Goal: Information Seeking & Learning: Learn about a topic

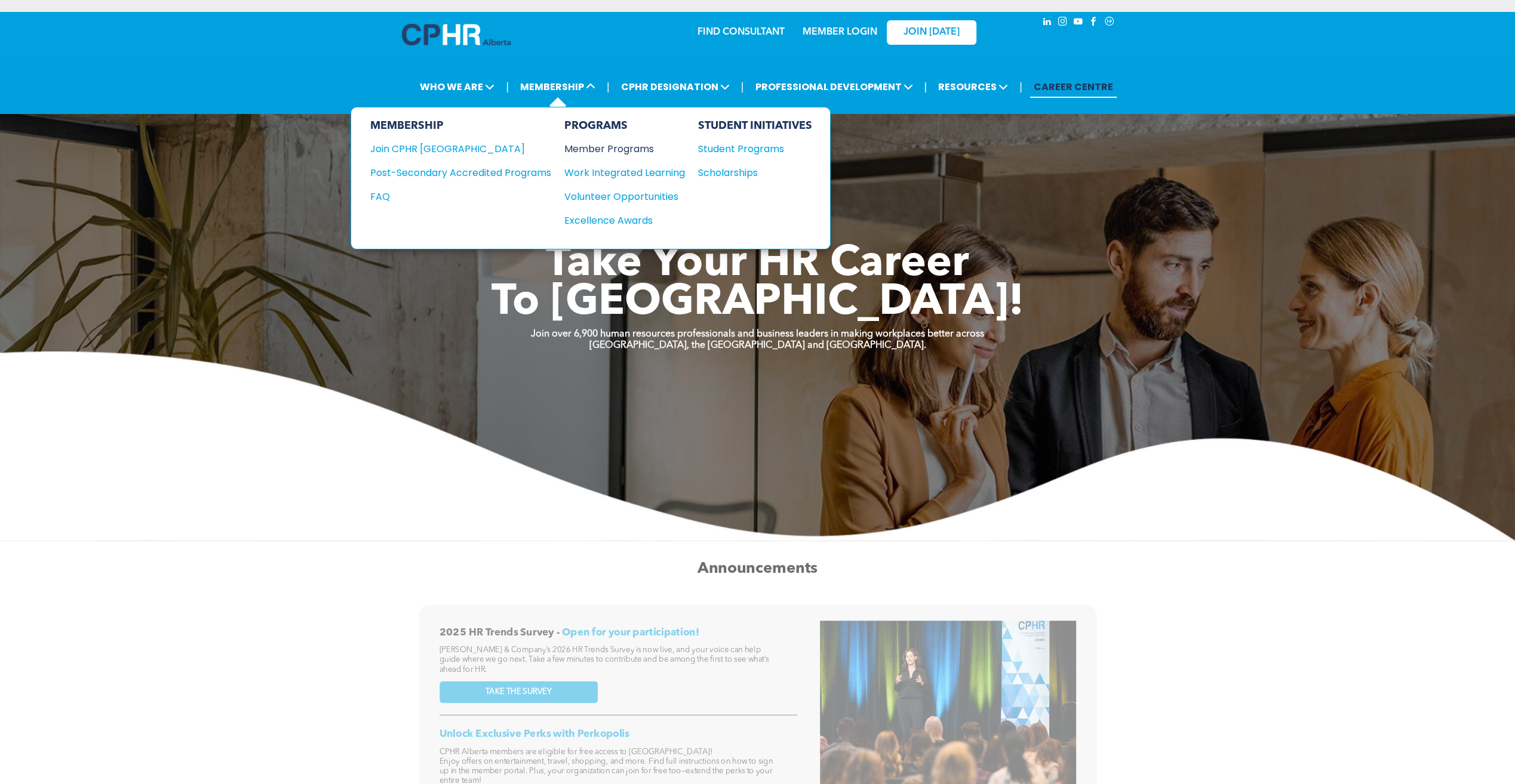
click at [633, 151] on div "Member Programs" at bounding box center [618, 149] width 108 height 15
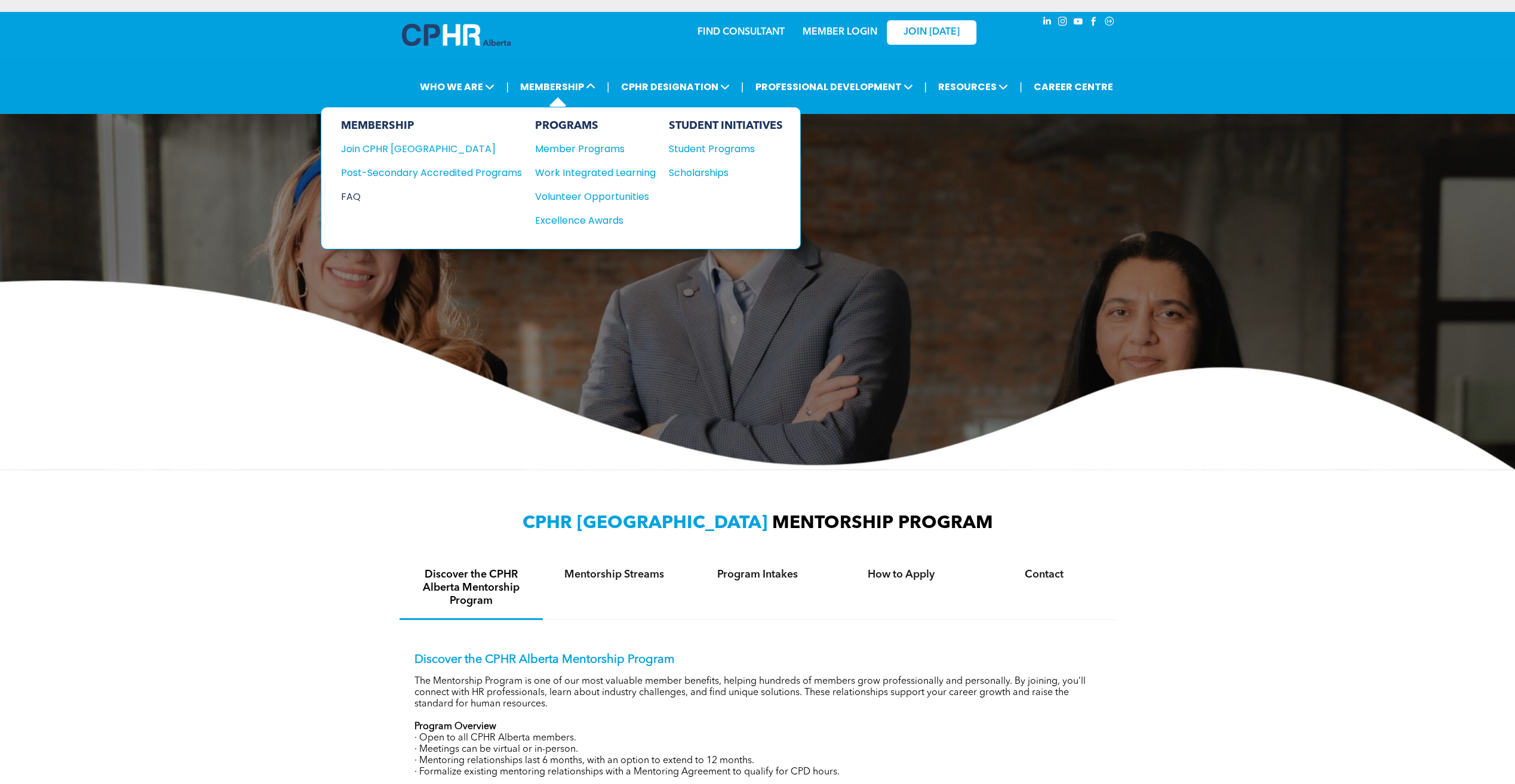
click at [356, 190] on div "FAQ" at bounding box center [422, 197] width 163 height 15
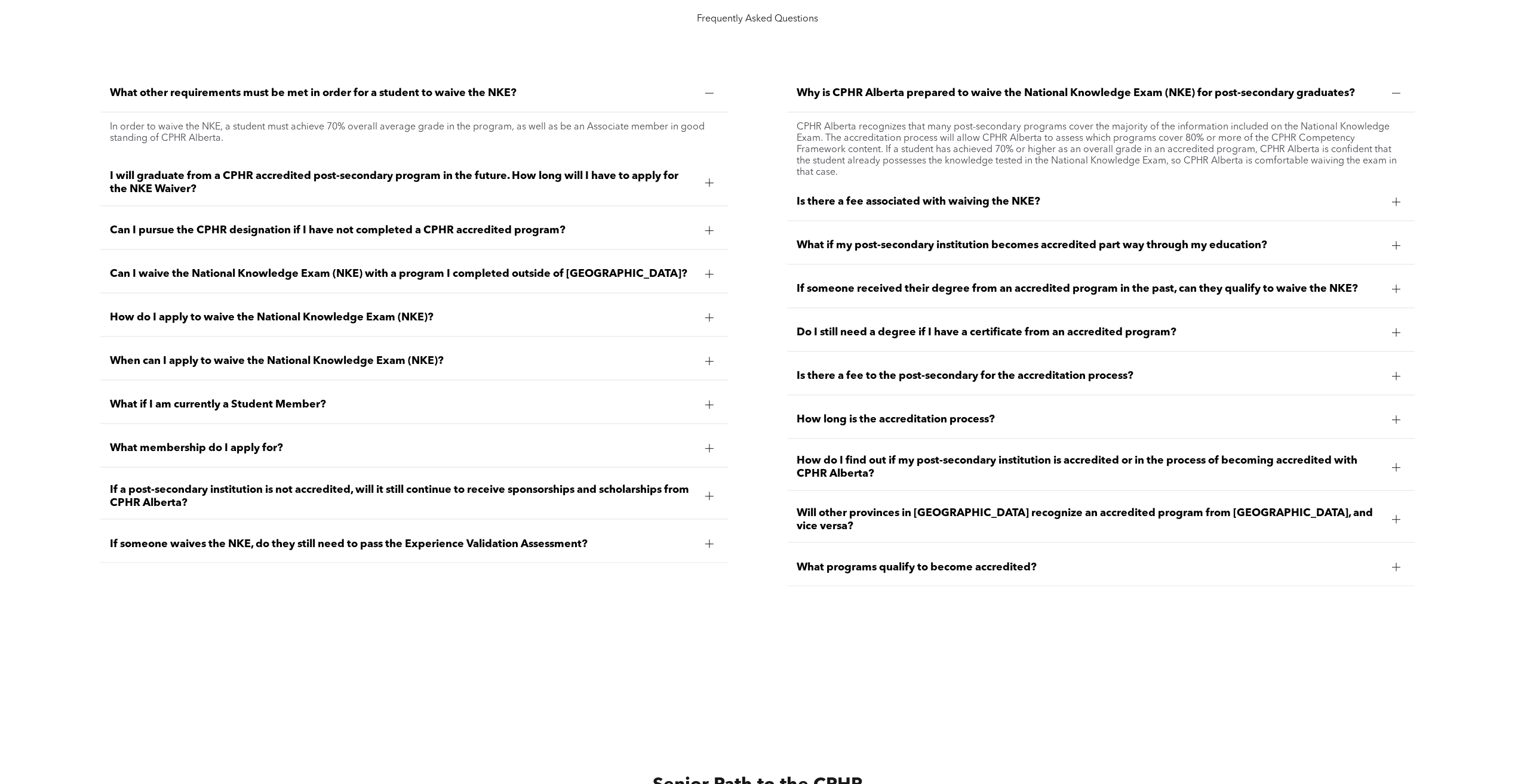
scroll to position [1783, 0]
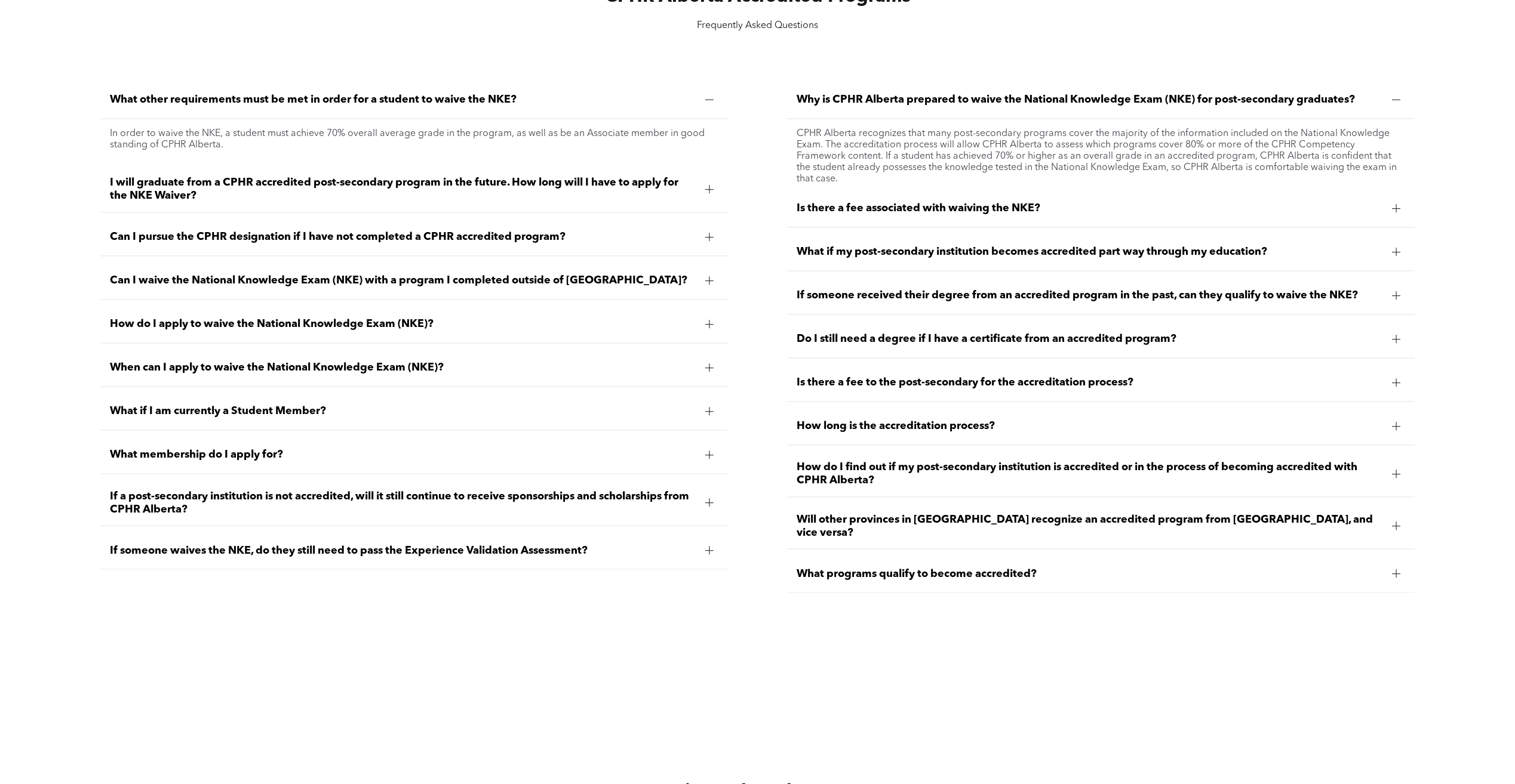
click at [702, 446] on div at bounding box center [709, 454] width 18 height 18
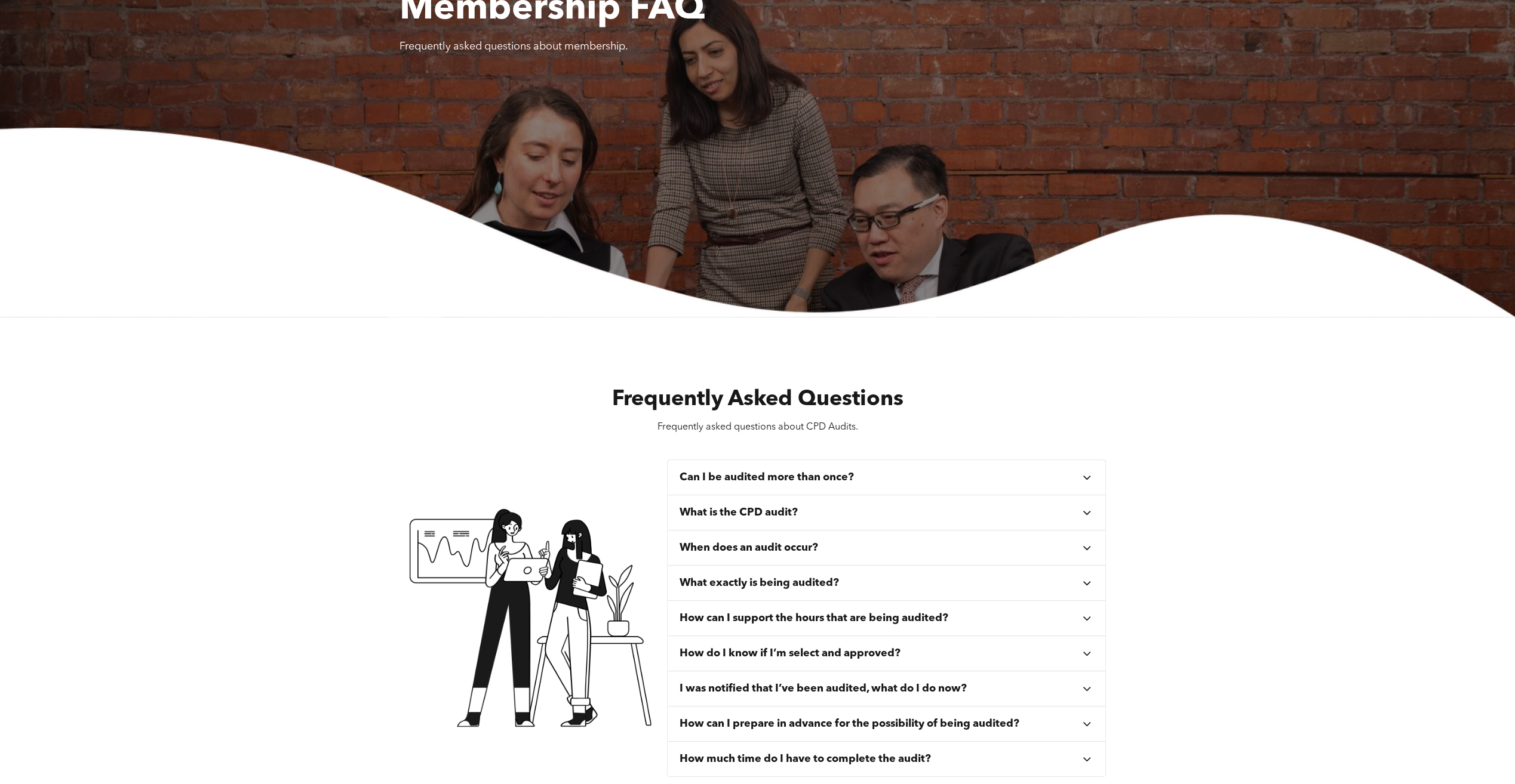
scroll to position [0, 0]
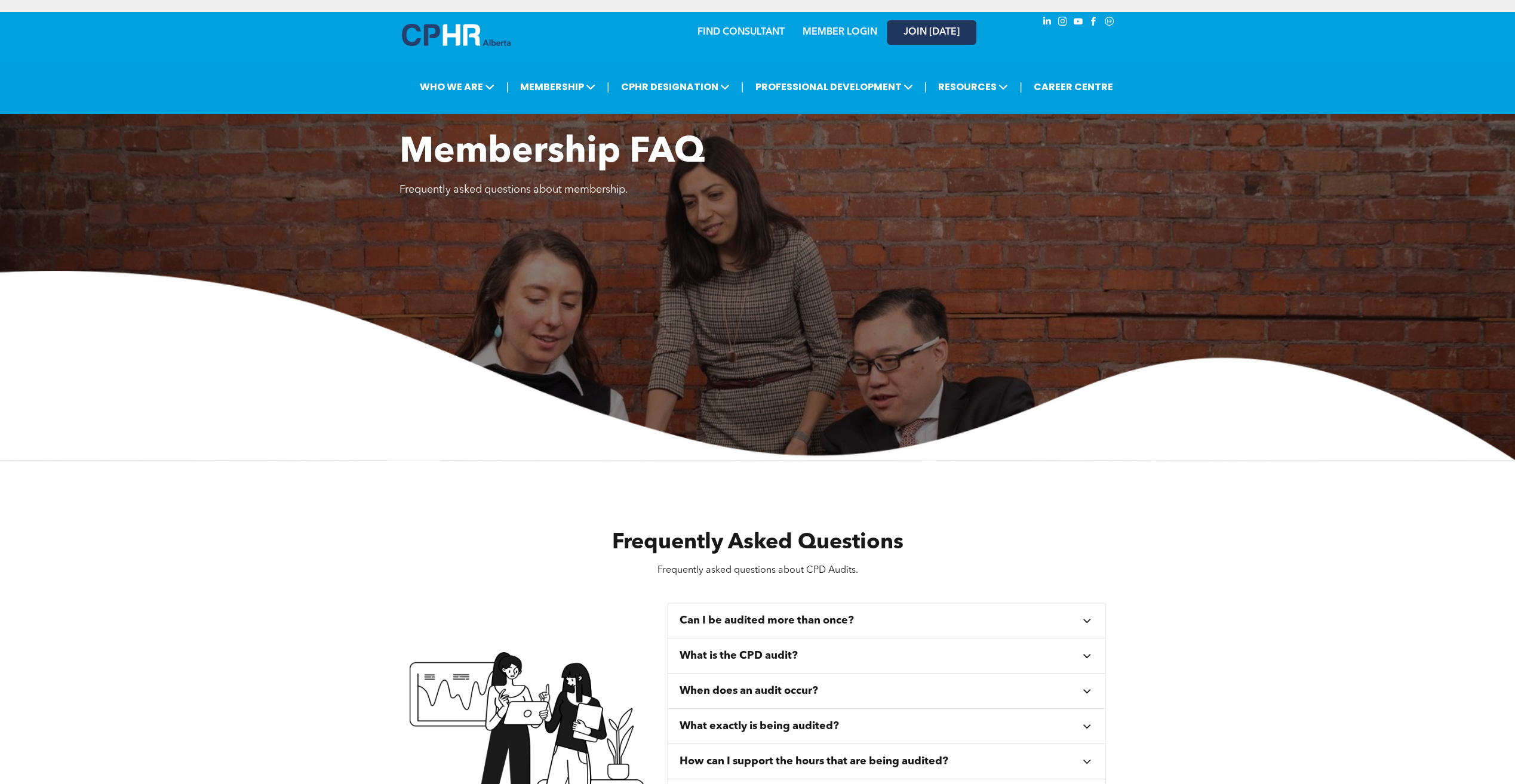
click at [948, 34] on span "JOIN [DATE]" at bounding box center [931, 32] width 56 height 11
